Goal: Check status: Check status

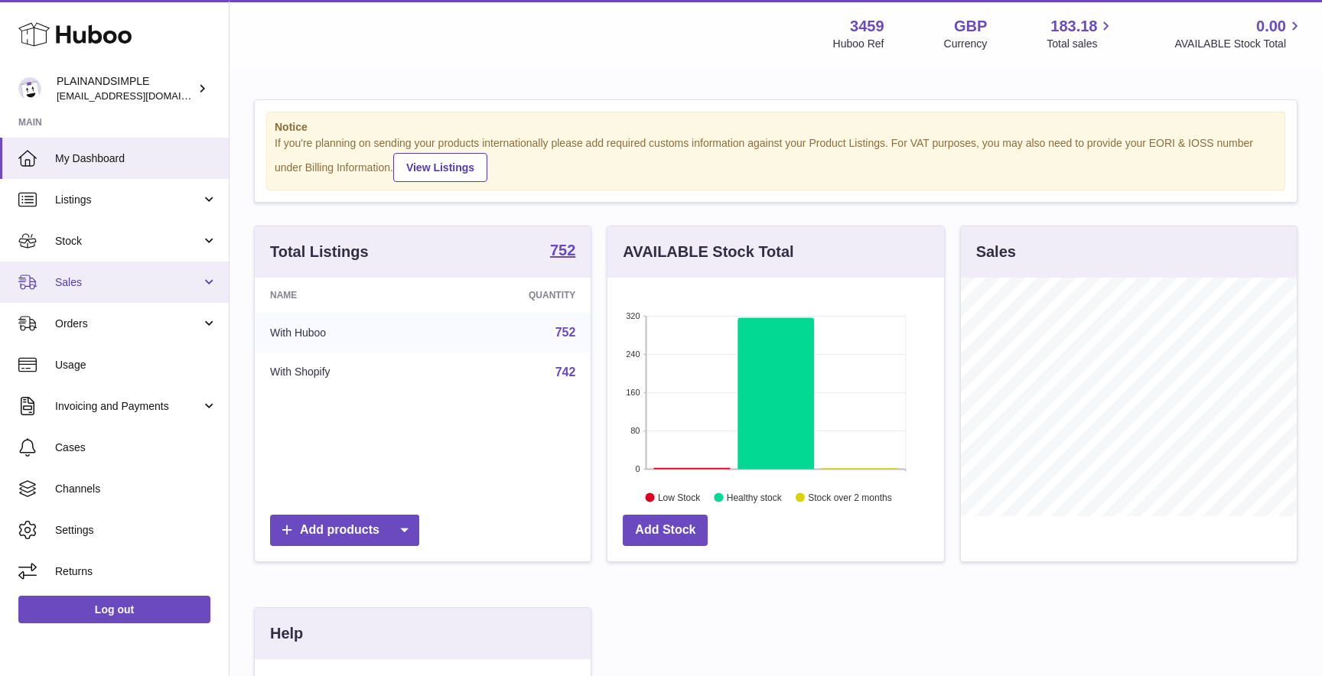
click at [94, 294] on link "Sales" at bounding box center [114, 282] width 229 height 41
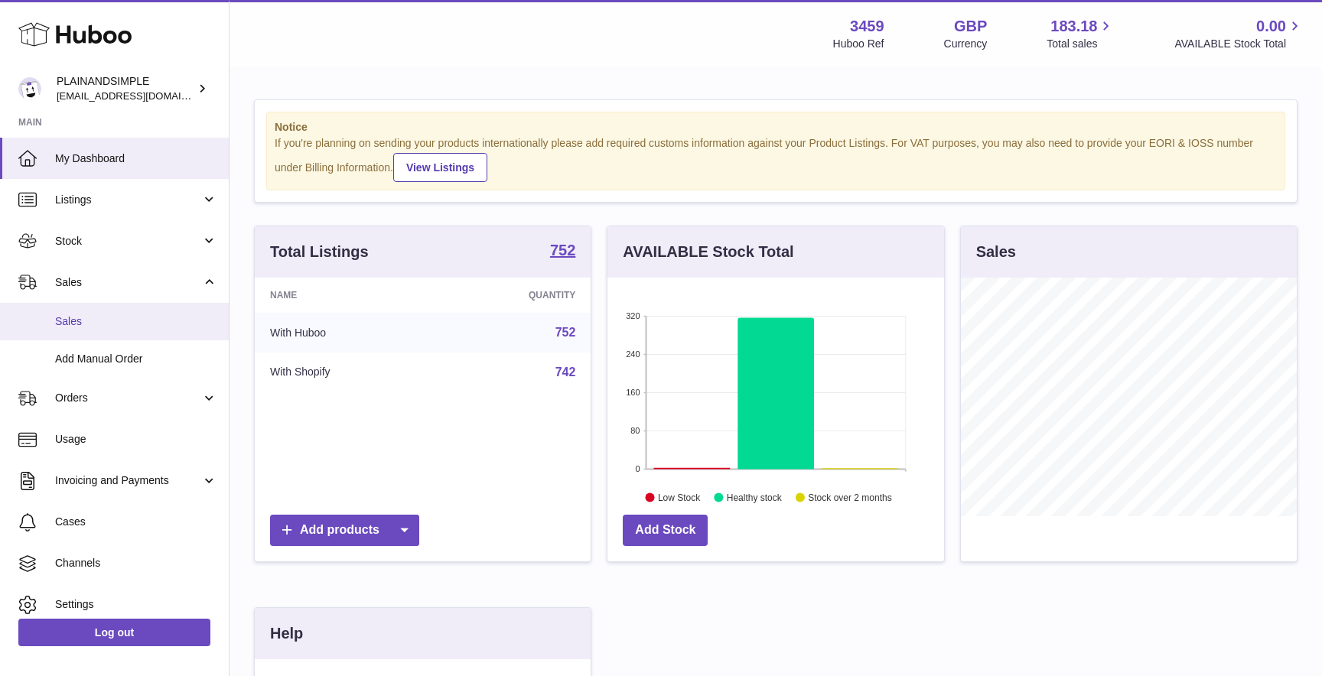
click at [89, 320] on span "Sales" at bounding box center [136, 321] width 162 height 15
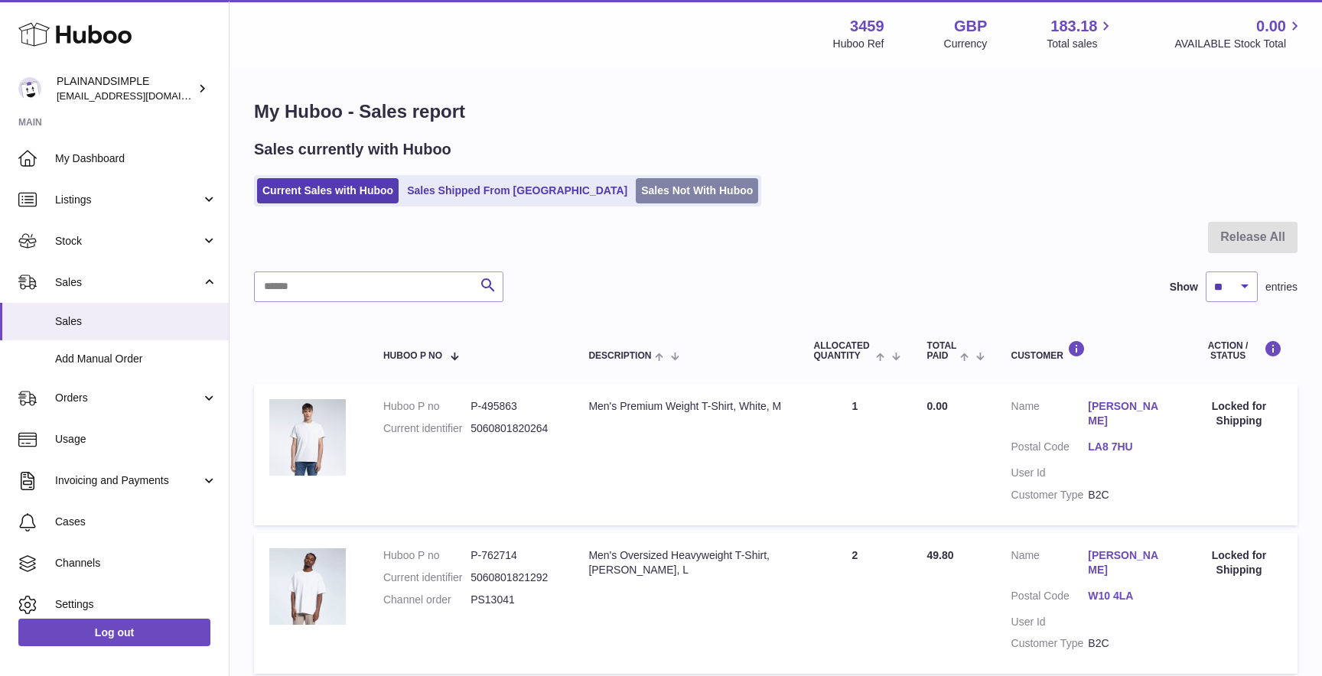
click at [636, 199] on link "Sales Not With Huboo" at bounding box center [697, 190] width 122 height 25
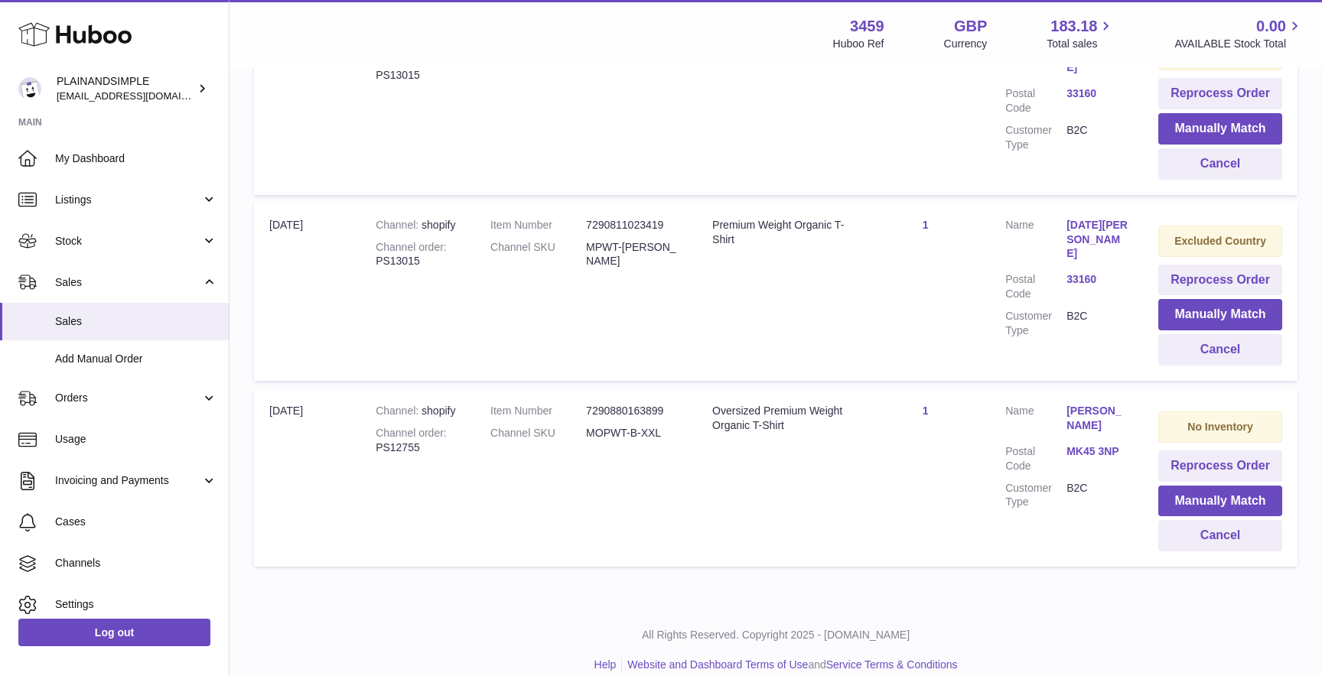
scroll to position [784, 0]
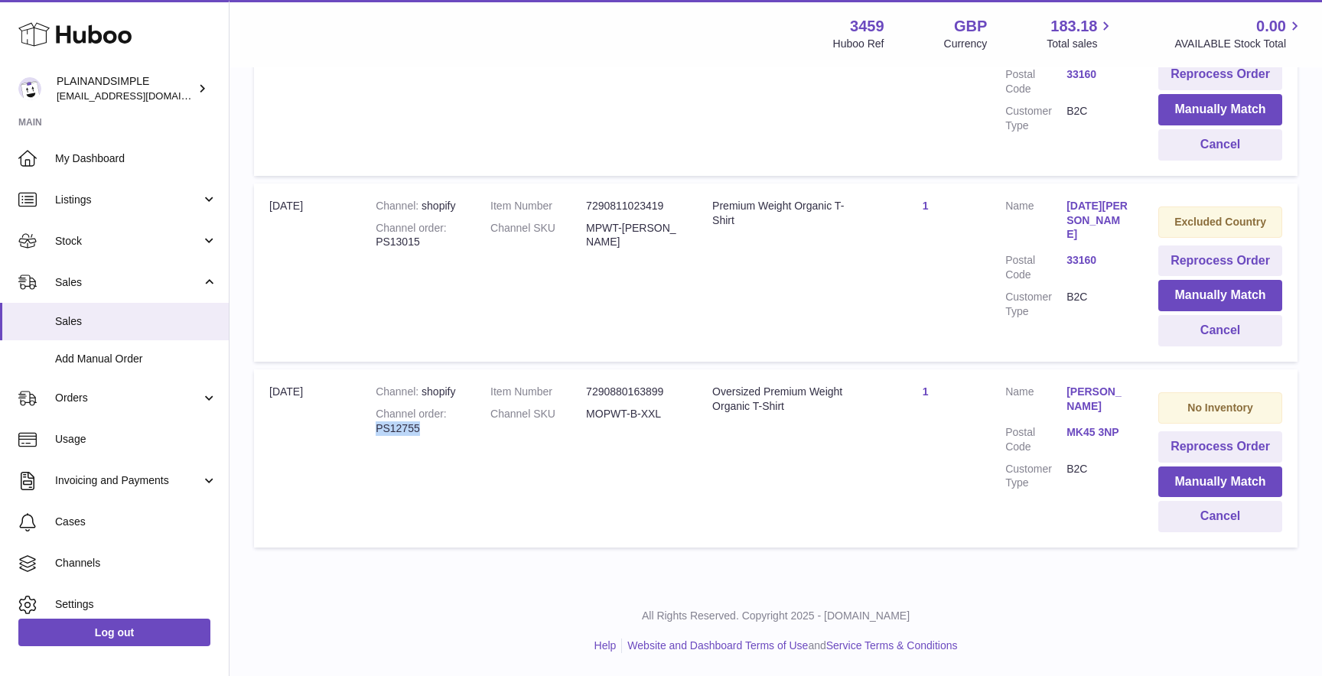
drag, startPoint x: 430, startPoint y: 433, endPoint x: 364, endPoint y: 433, distance: 65.8
click at [364, 433] on td "Channel shopify Channel order PS12755" at bounding box center [417, 459] width 115 height 178
copy div "PS12755"
click at [1236, 521] on button "Cancel" at bounding box center [1220, 516] width 124 height 31
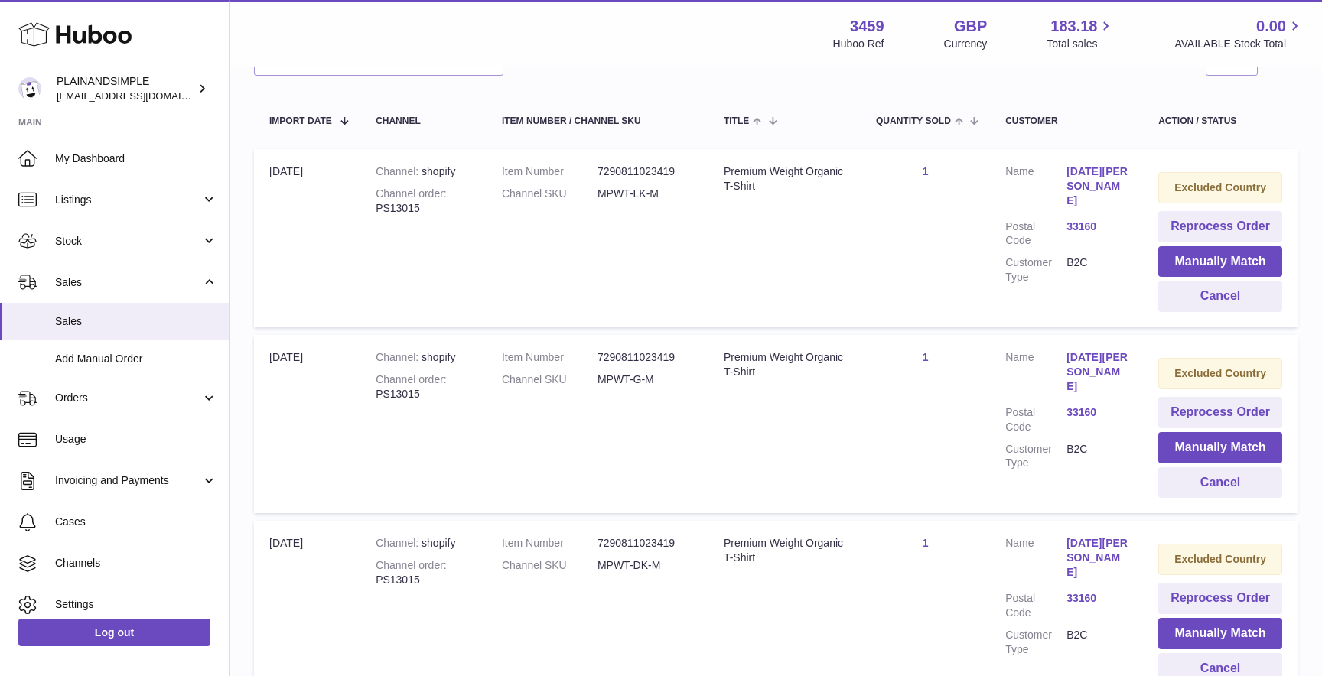
scroll to position [230, 0]
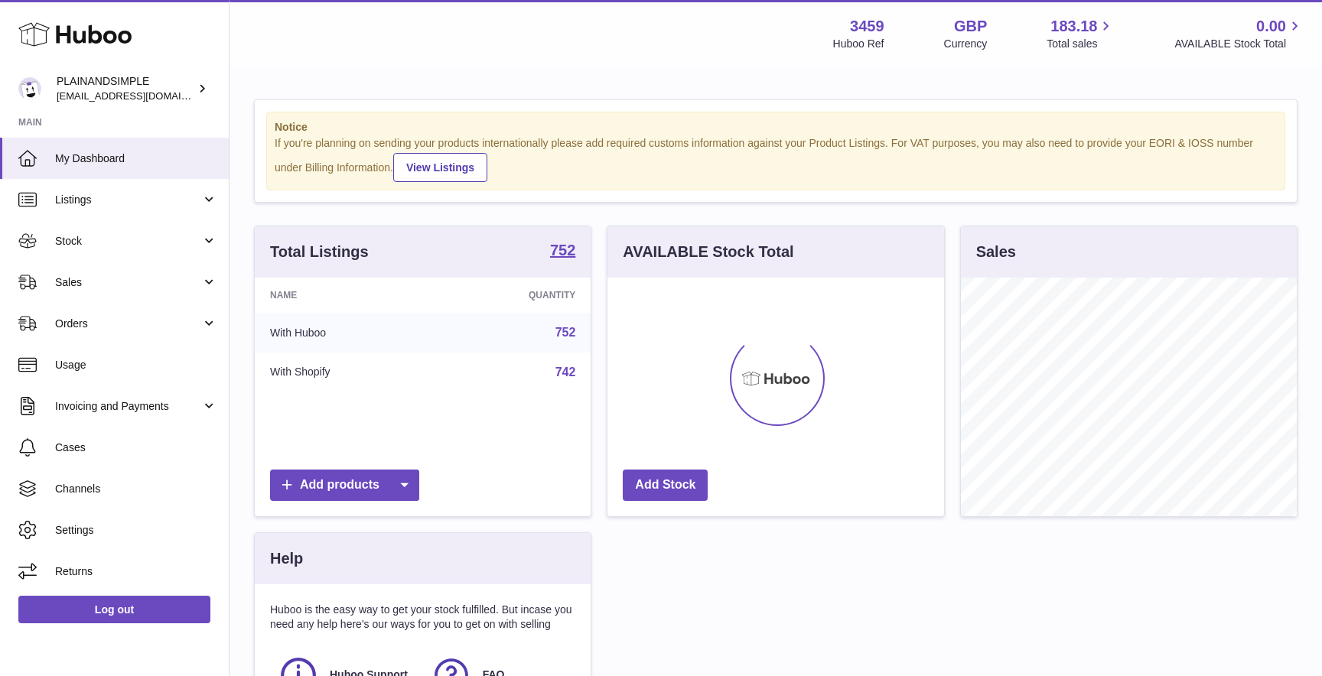
scroll to position [239, 336]
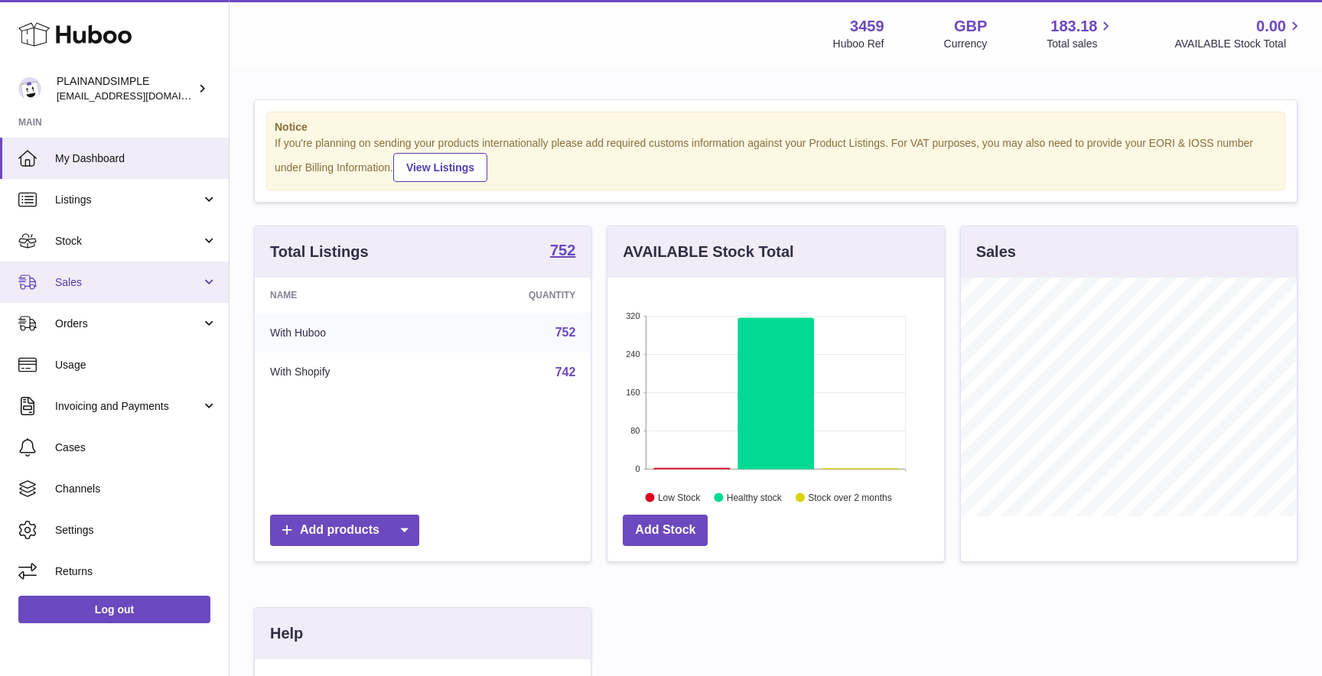
click at [96, 288] on span "Sales" at bounding box center [128, 282] width 146 height 15
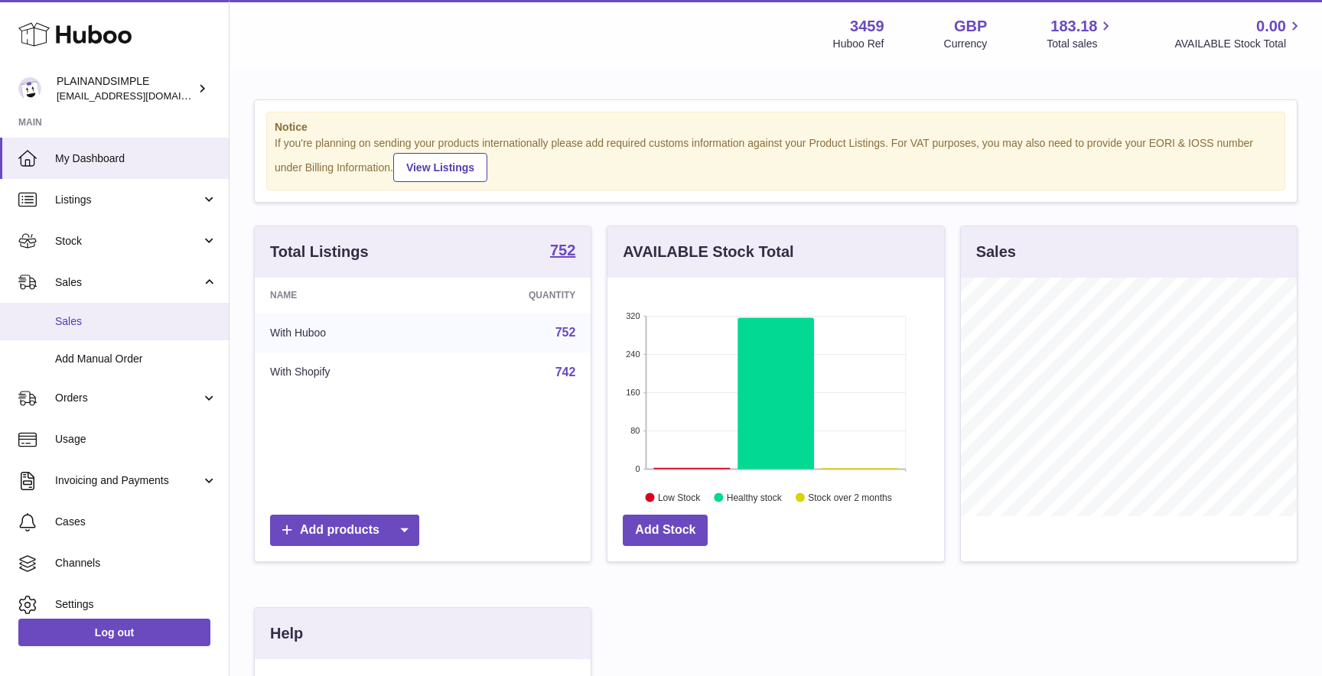
click at [78, 327] on span "Sales" at bounding box center [136, 321] width 162 height 15
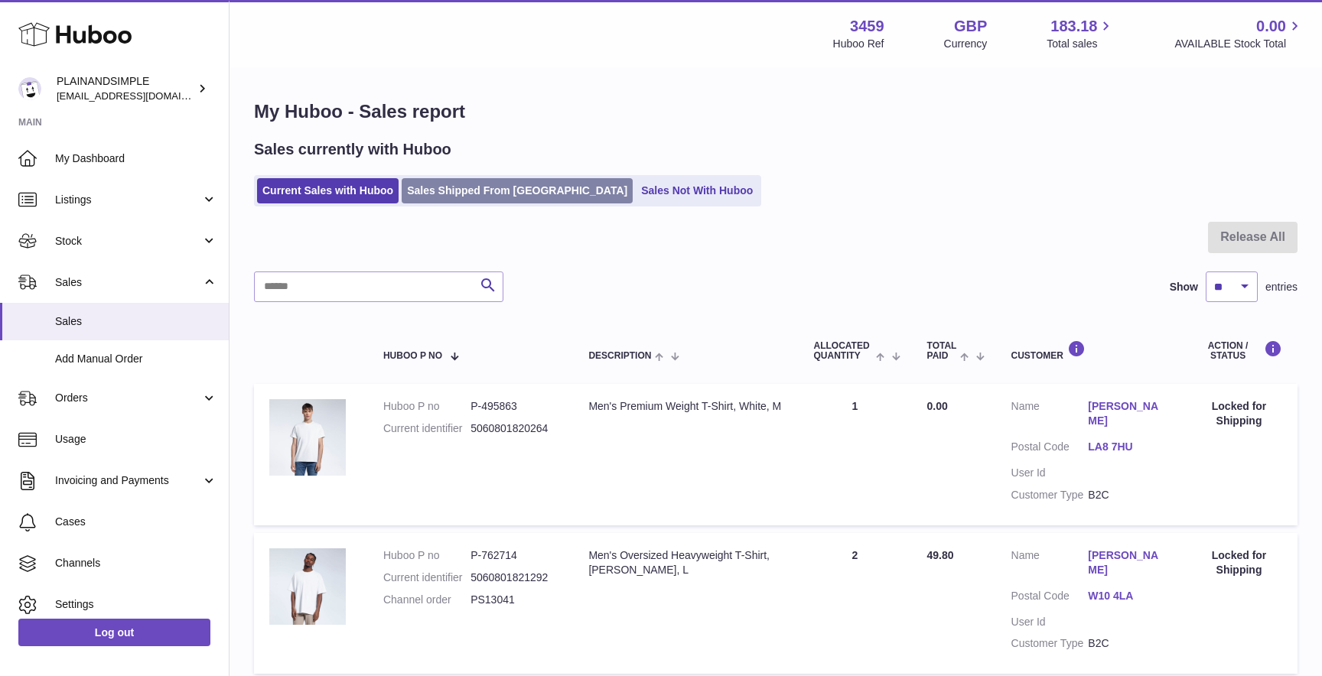
click at [474, 191] on link "Sales Shipped From [GEOGRAPHIC_DATA]" at bounding box center [517, 190] width 231 height 25
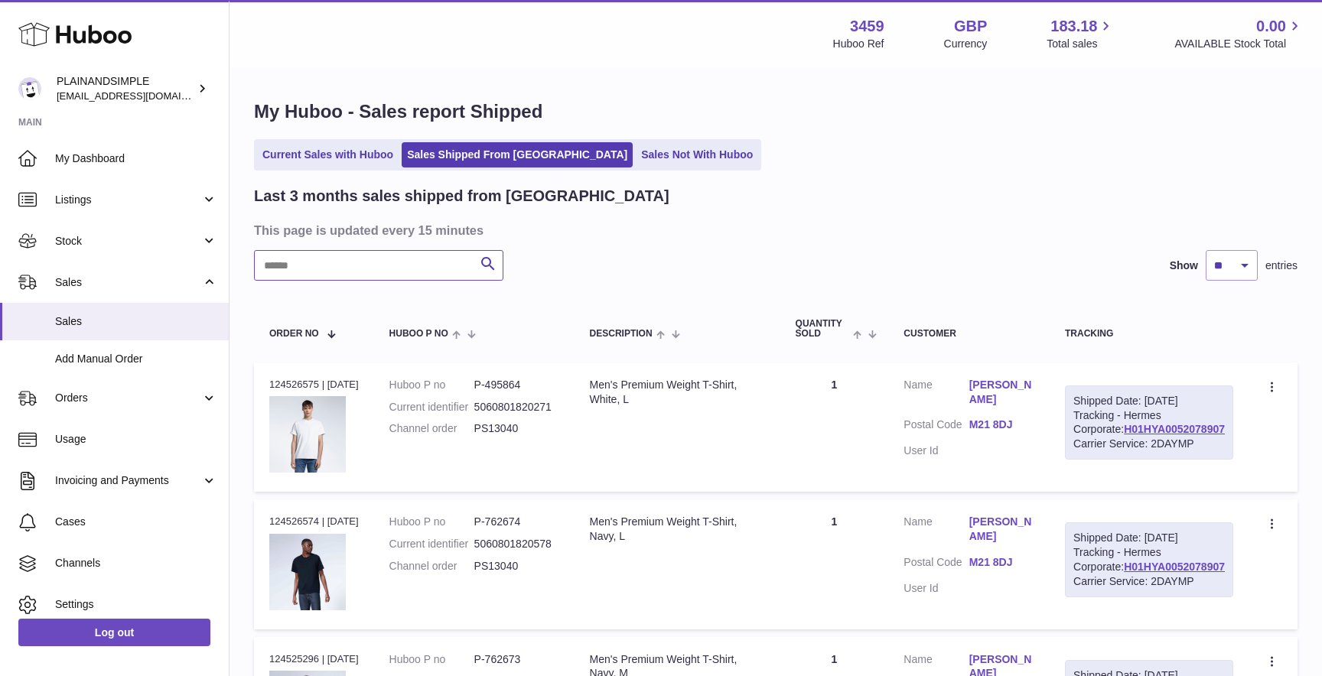
click at [331, 278] on input "text" at bounding box center [378, 265] width 249 height 31
paste input "**********"
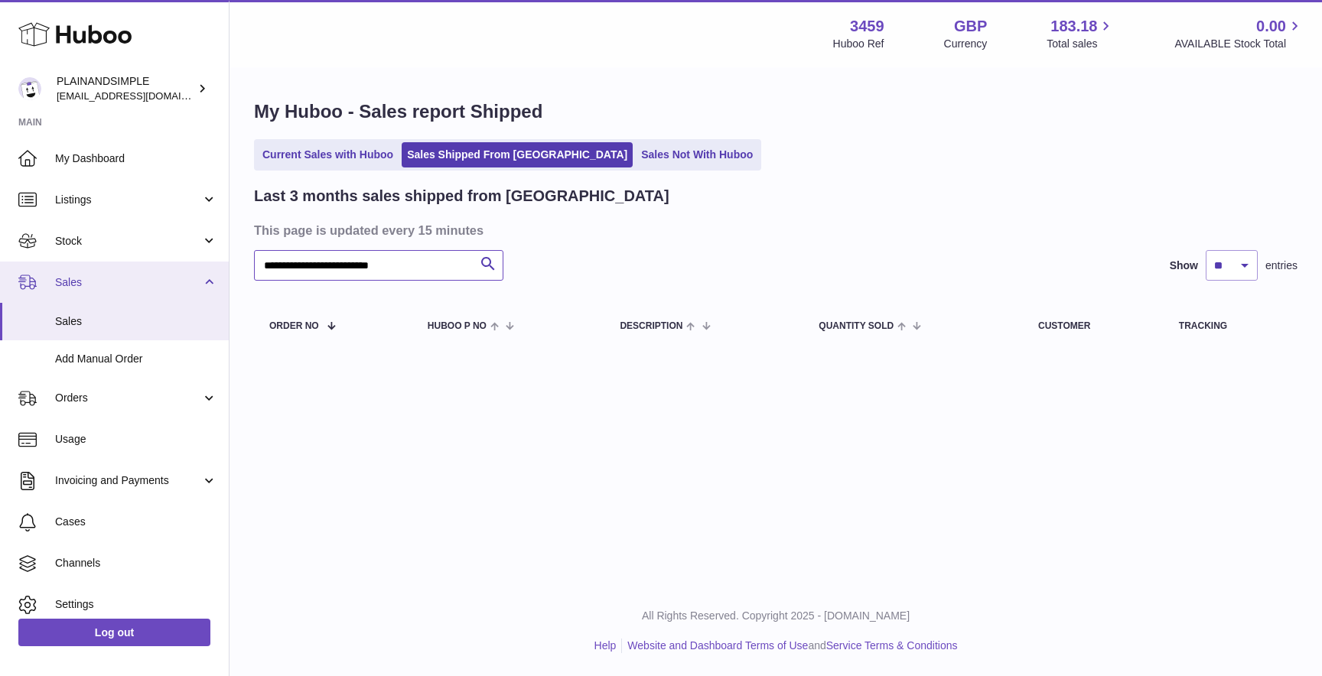
drag, startPoint x: 416, startPoint y: 268, endPoint x: 197, endPoint y: 266, distance: 219.6
click at [198, 266] on div "Huboo PLAINANDSIMPLE [EMAIL_ADDRESS][DOMAIN_NAME] Main My Dashboard Listings No…" at bounding box center [661, 338] width 1322 height 676
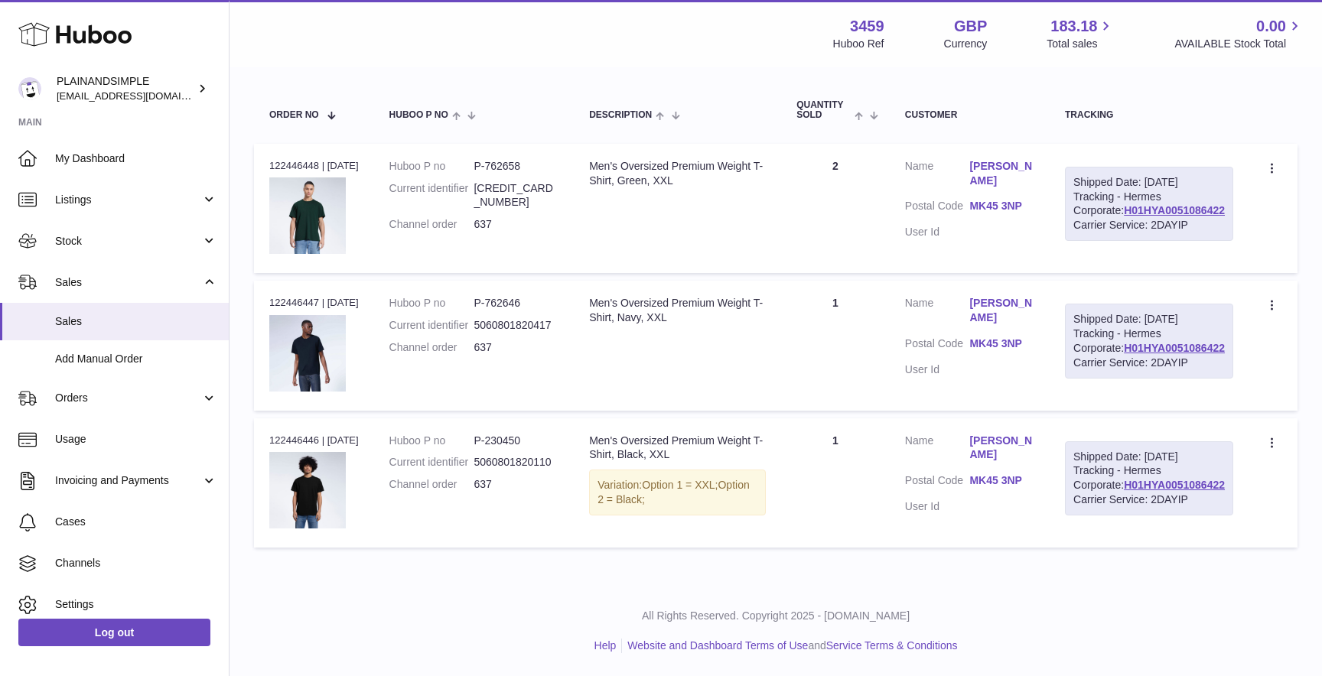
scroll to position [238, 0]
type input "**********"
